Goal: Find contact information: Find contact information

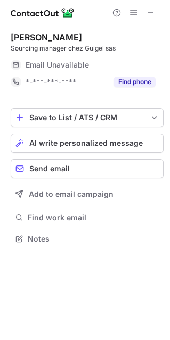
scroll to position [5, 5]
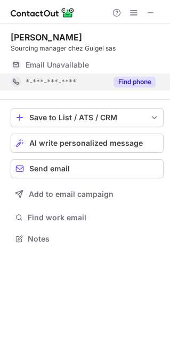
click at [132, 87] on button "Find phone" at bounding box center [134, 82] width 42 height 11
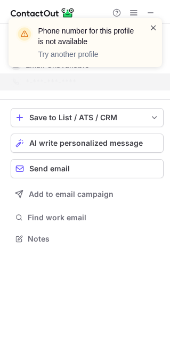
click at [153, 27] on span at bounding box center [153, 27] width 9 height 11
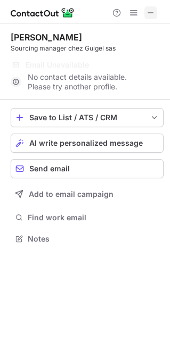
click at [149, 13] on span at bounding box center [150, 13] width 9 height 9
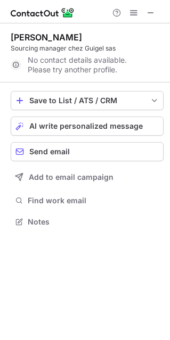
drag, startPoint x: 153, startPoint y: 11, endPoint x: 84, endPoint y: 10, distance: 68.7
click at [153, 10] on span at bounding box center [150, 13] width 9 height 9
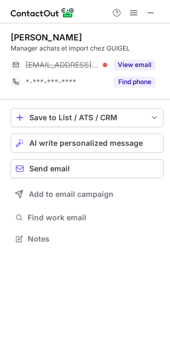
scroll to position [5, 5]
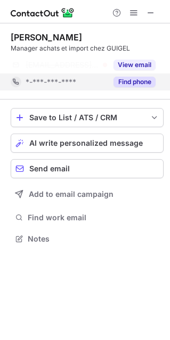
click at [142, 83] on button "Find phone" at bounding box center [134, 82] width 42 height 11
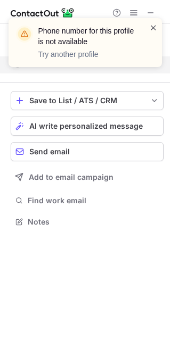
click at [153, 29] on span at bounding box center [153, 27] width 9 height 11
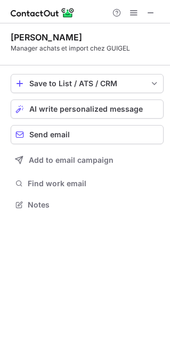
scroll to position [198, 170]
click at [153, 12] on div "Phone number for this profile is not available Try another profile" at bounding box center [85, 17] width 170 height 21
click at [152, 15] on span at bounding box center [150, 13] width 9 height 9
click at [154, 11] on span at bounding box center [150, 13] width 9 height 9
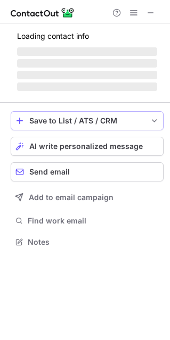
scroll to position [5, 5]
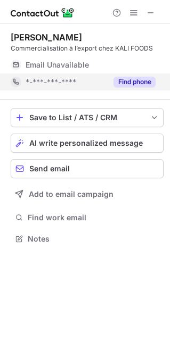
click at [129, 83] on button "Find phone" at bounding box center [134, 82] width 42 height 11
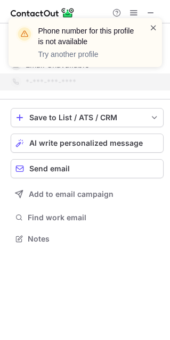
click at [153, 29] on span at bounding box center [153, 27] width 9 height 11
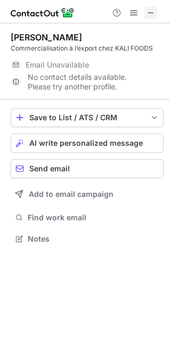
click at [152, 11] on span at bounding box center [150, 13] width 9 height 9
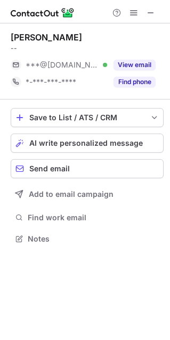
scroll to position [5, 5]
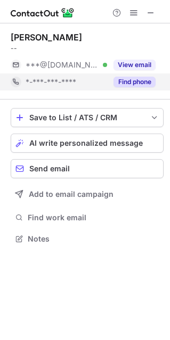
click at [136, 80] on button "Find phone" at bounding box center [134, 82] width 42 height 11
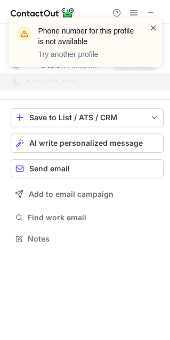
click at [152, 28] on span at bounding box center [153, 27] width 9 height 11
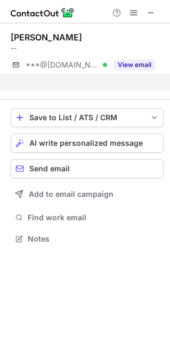
scroll to position [215, 170]
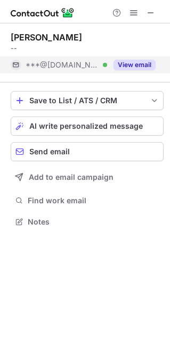
click at [137, 66] on button "View email" at bounding box center [134, 65] width 42 height 11
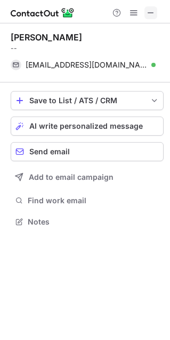
click at [148, 10] on span at bounding box center [150, 13] width 9 height 9
click at [151, 12] on span at bounding box center [150, 13] width 9 height 9
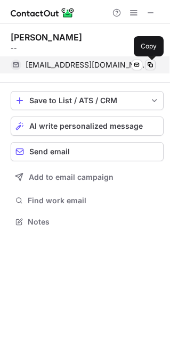
click at [149, 66] on span at bounding box center [150, 65] width 9 height 9
